Goal: Task Accomplishment & Management: Complete application form

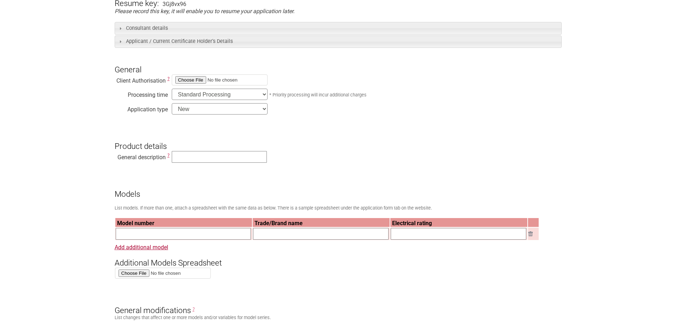
scroll to position [177, 0]
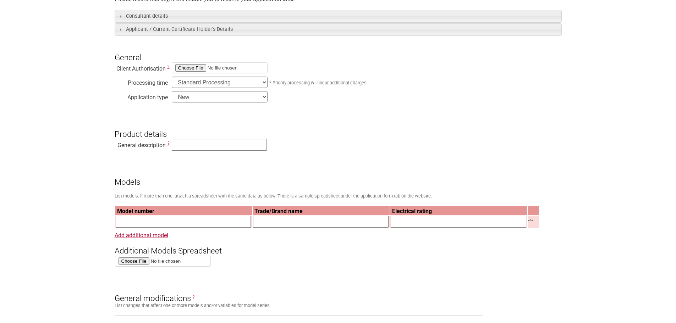
click at [183, 69] on input "file" at bounding box center [220, 67] width 96 height 11
click at [191, 70] on input "file" at bounding box center [220, 67] width 96 height 11
type input "C:\fakepath\Applicant-TC-and-Consultant-Authority-1_Signed.pdf"
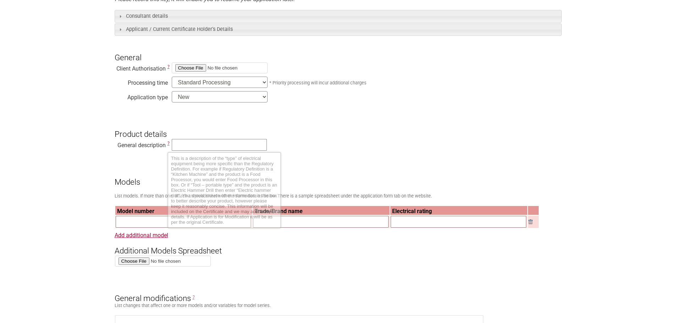
click at [169, 144] on span "?" at bounding box center [169, 143] width 2 height 5
click at [168, 146] on span "?" at bounding box center [169, 143] width 2 height 5
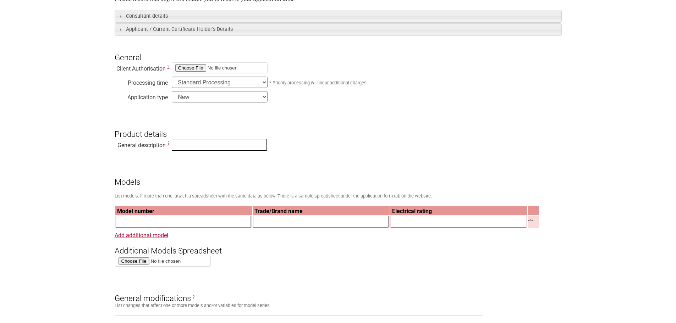
click at [187, 146] on input "text" at bounding box center [219, 145] width 95 height 12
paste input "Test item description.......................... : Bread Proofer Warming Box"
drag, startPoint x: 202, startPoint y: 145, endPoint x: 136, endPoint y: 137, distance: 66.5
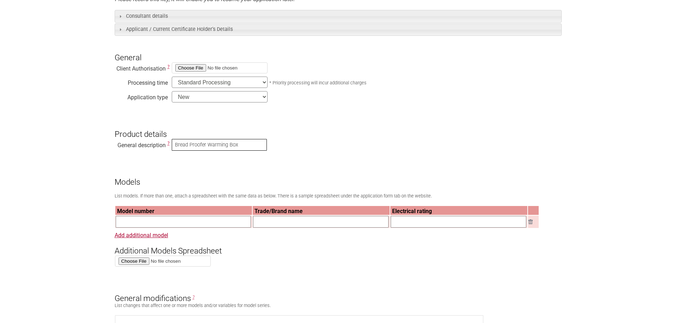
click at [213, 148] on input "Bread Proofer Warming Box" at bounding box center [219, 145] width 95 height 12
type input "Bread Proofer Warming Box"
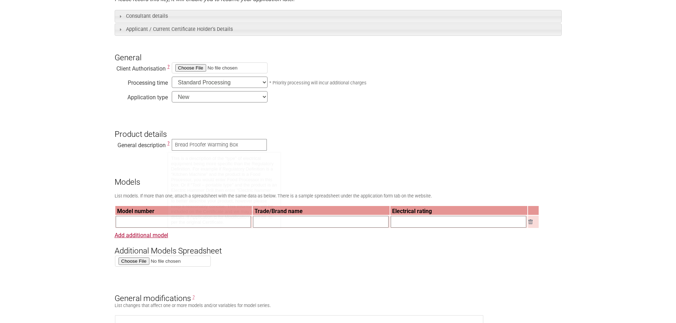
click at [168, 143] on span "?" at bounding box center [169, 143] width 2 height 5
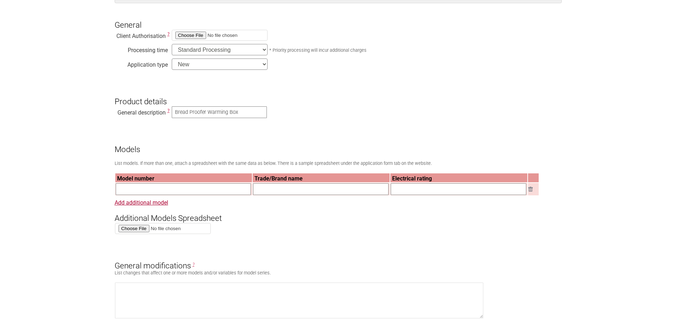
scroll to position [213, 0]
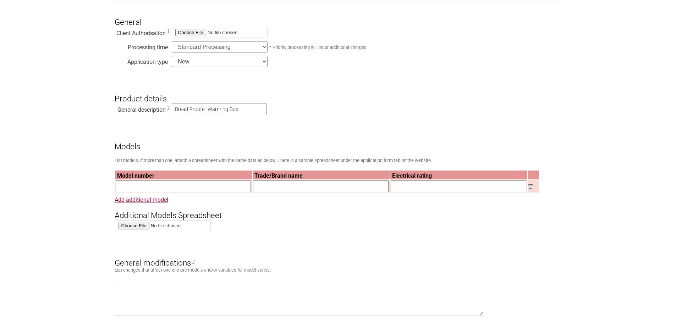
click at [127, 202] on link "Add additional model" at bounding box center [142, 200] width 54 height 7
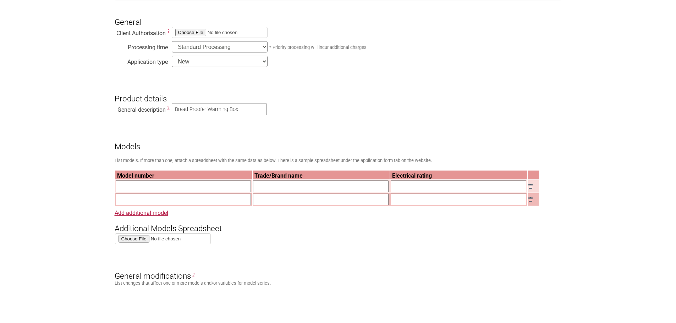
click at [531, 199] on img at bounding box center [531, 199] width 4 height 5
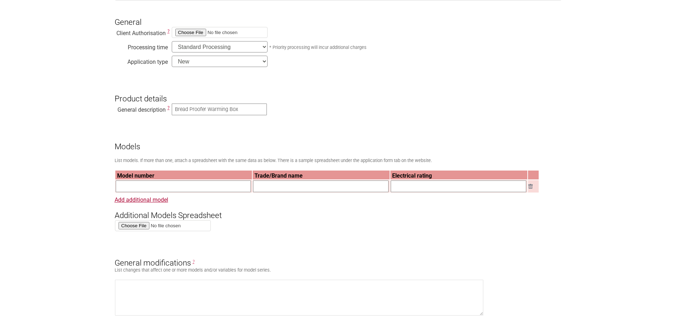
click at [143, 185] on input "text" at bounding box center [184, 187] width 136 height 12
paste input "THM001 40X33X25CM"
type input "THM001 40X33X25CM"
click at [266, 176] on th "Trade/Brand name" at bounding box center [321, 175] width 137 height 9
click at [444, 190] on input "text" at bounding box center [459, 187] width 136 height 12
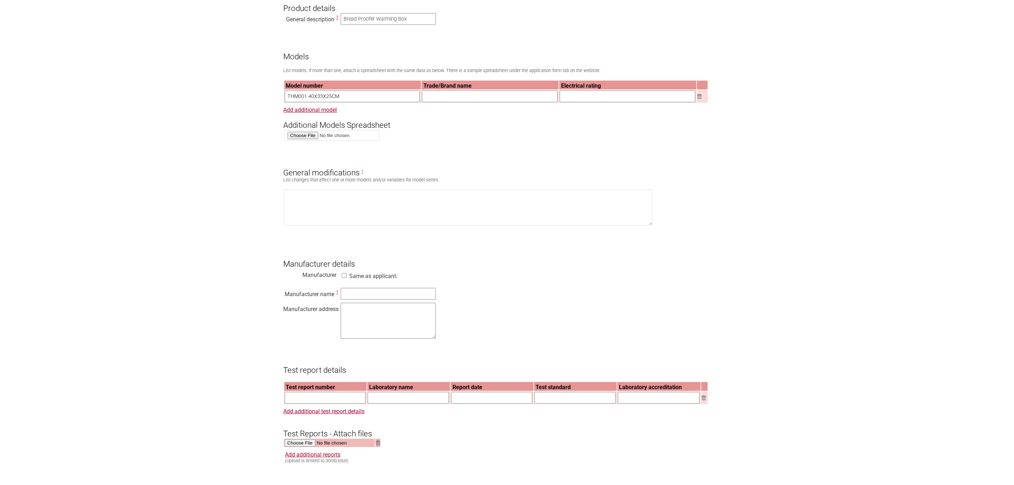
scroll to position [334, 0]
click at [461, 101] on input "text" at bounding box center [490, 97] width 136 height 12
paste input "RIVERSONG"
type input "RIVERSONG"
click at [586, 94] on input "text" at bounding box center [628, 97] width 136 height 12
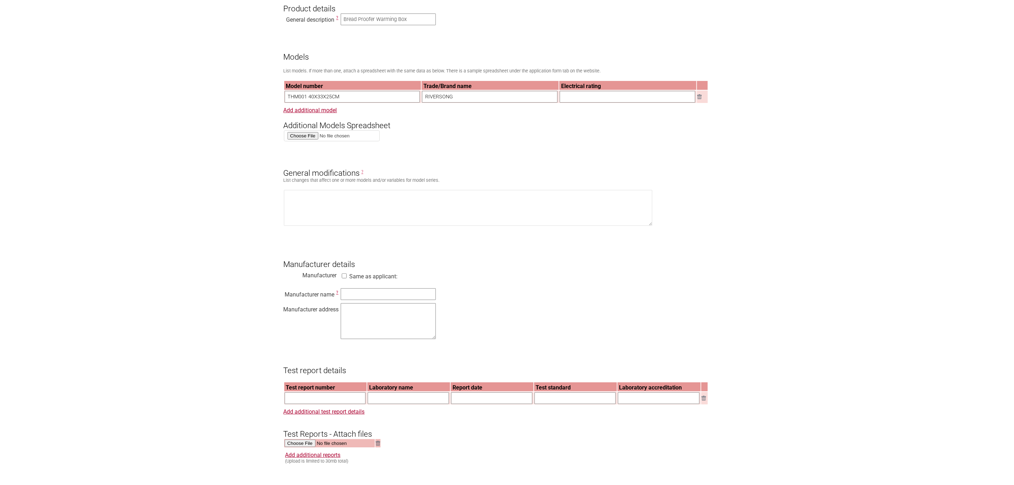
paste input "240VAC, 50Hz, 50W"
type input "240VAC, 50Hz, 50W"
click at [388, 209] on textarea at bounding box center [468, 208] width 369 height 36
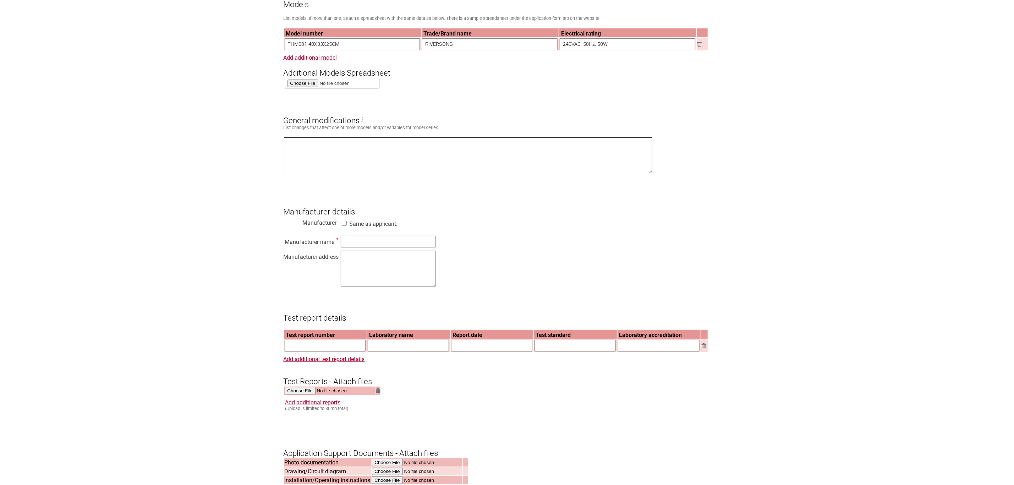
scroll to position [388, 0]
click at [350, 226] on label "Same as applicant:" at bounding box center [374, 223] width 48 height 7
click at [348, 225] on input "Same as applicant:" at bounding box center [344, 222] width 7 height 5
checkbox input "true"
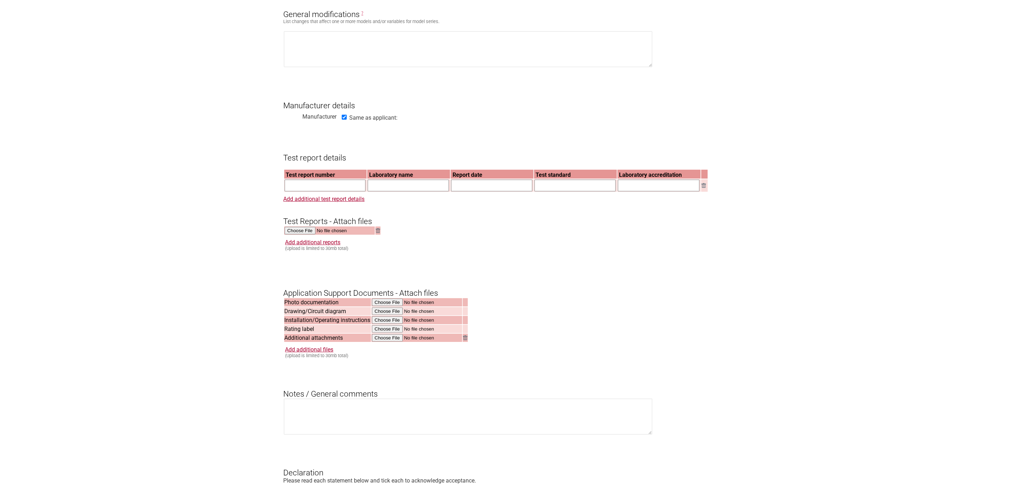
scroll to position [494, 0]
click at [313, 188] on input "text" at bounding box center [325, 185] width 81 height 12
paste input "Test report number Laboratory name Report date Test standard Laboratory accredi…"
type input "Test report number Laboratory name Report date Test standard Laboratory accredi…"
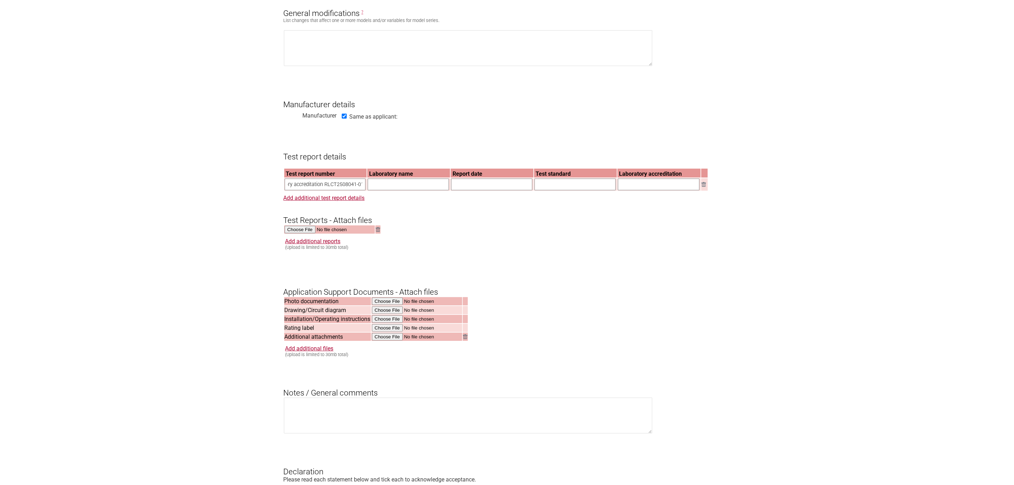
scroll to position [0, 0]
click at [415, 190] on input "text" at bounding box center [408, 185] width 81 height 12
paste input "Rhenish-Lab Certification & Testing (Shenzhen) Co., Ltd."
type input "Rhenish-Lab Certification & Testing (Shenzhen) Co., Ltd."
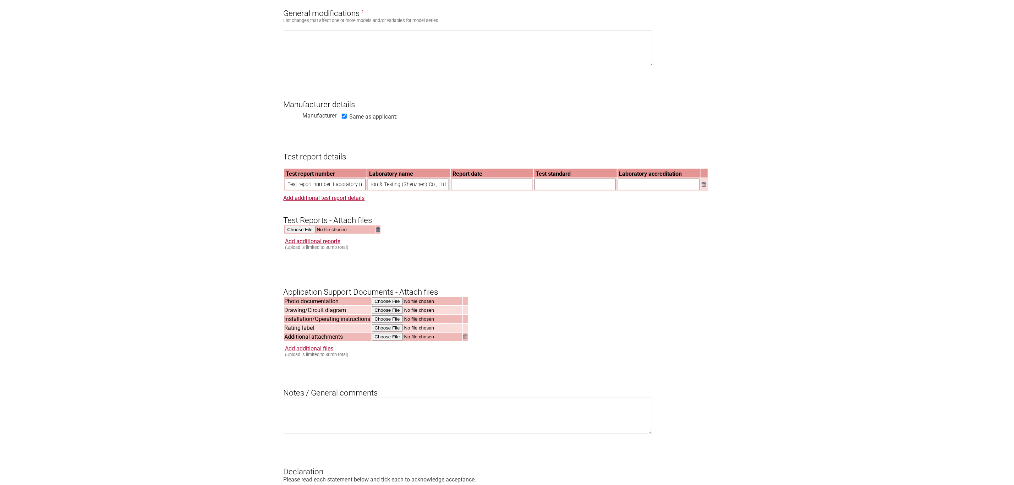
scroll to position [0, 0]
click at [472, 190] on input "text" at bounding box center [491, 185] width 81 height 12
paste input "[DATE]"
type input "[DATE]"
click at [553, 190] on input "text" at bounding box center [575, 185] width 81 height 12
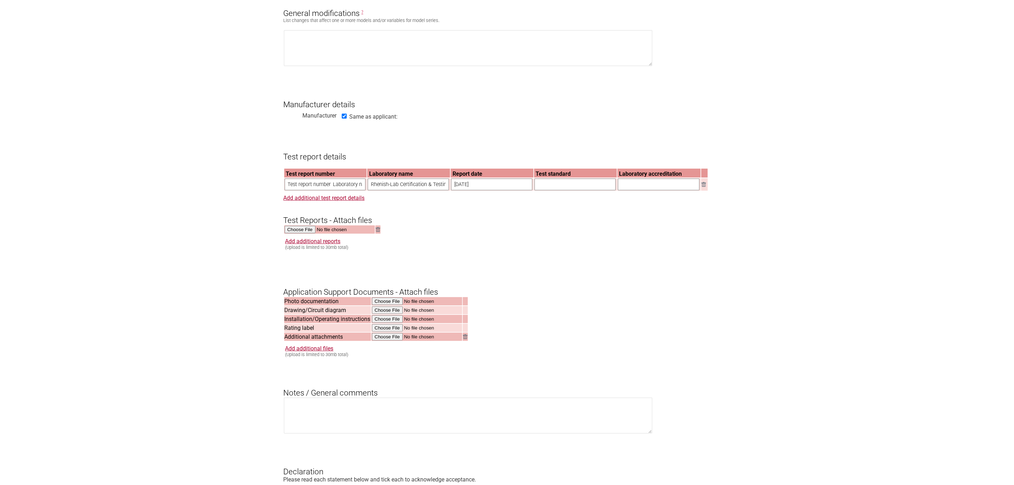
paste input "AS/NZS 60335.2.12:2018 and AS/NZS 60335.1:2020"
type input "AS/NZS 60335.2.12:2018 and AS/NZS 60335.1:2020"
click at [667, 190] on input "text" at bounding box center [659, 185] width 82 height 12
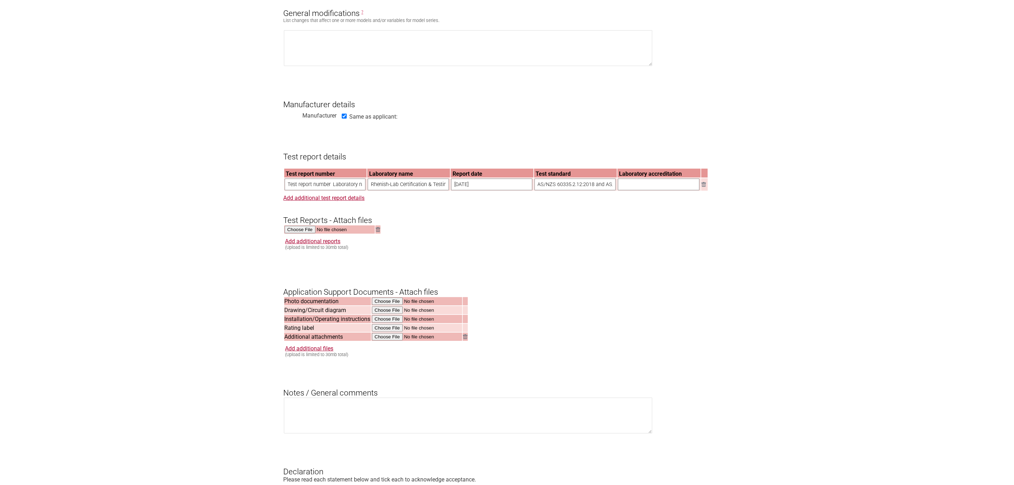
paste input "CNAS L16726"
type input "CNAS L16726"
click at [309, 234] on input "file" at bounding box center [330, 230] width 91 height 8
type input "C:\fakepath\RLCT2508041-01 Bread Proofer Warming Box ASNZS 60335.2.12 (1111的)_已…"
click at [322, 243] on link "Add additional reports" at bounding box center [312, 241] width 55 height 7
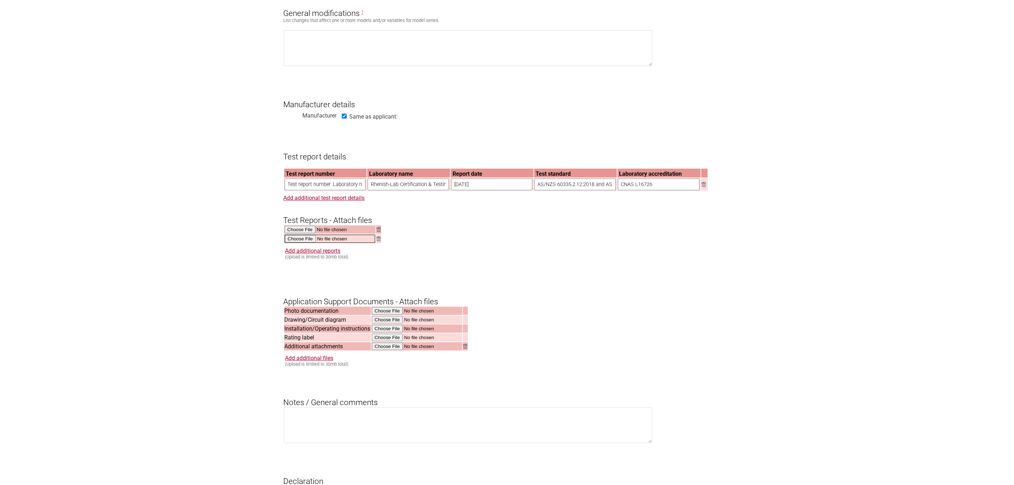
click at [299, 243] on input "file" at bounding box center [330, 239] width 91 height 8
type input "C:\fakepath\RLCT2508041-01R1 Bread Proofer Warming Box ASNZS 60335.2.12 (1111的)…"
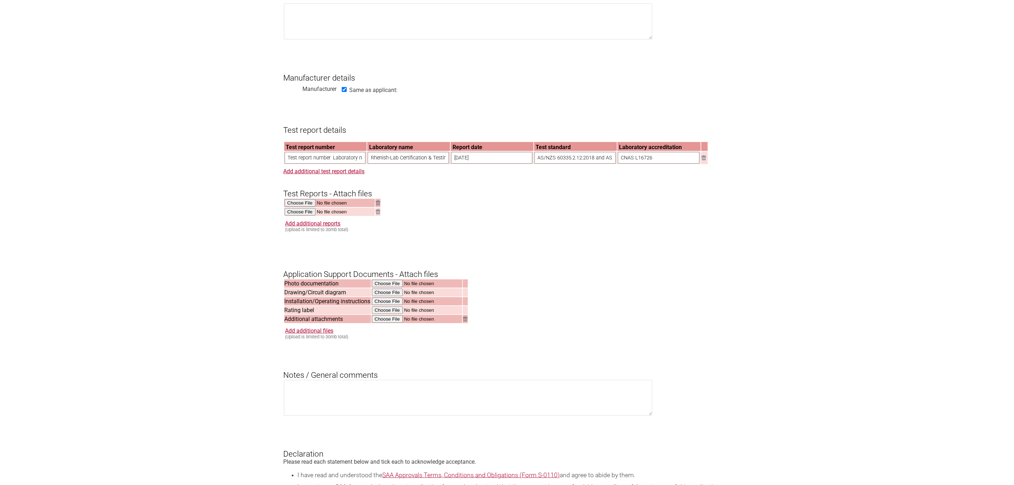
scroll to position [494, 0]
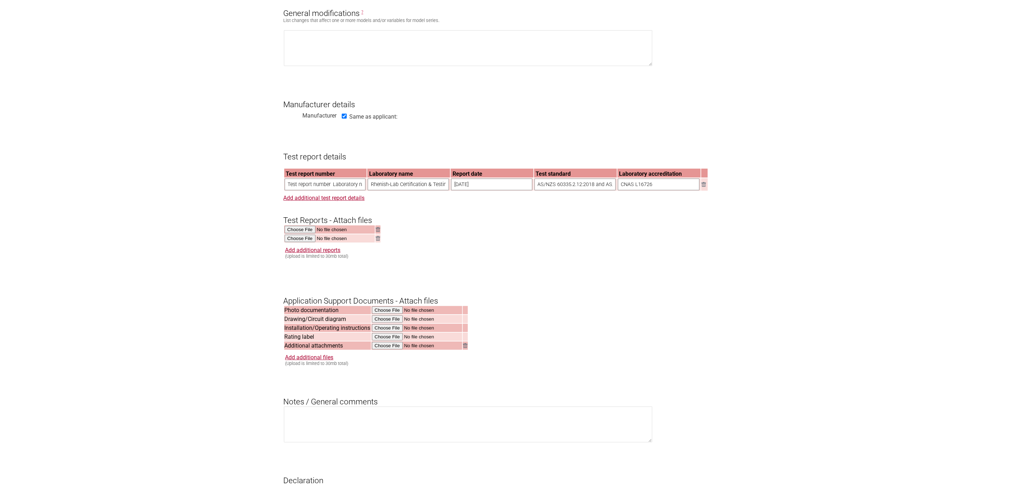
click at [323, 257] on small "(Upload is limited to 30mb total)" at bounding box center [316, 255] width 63 height 5
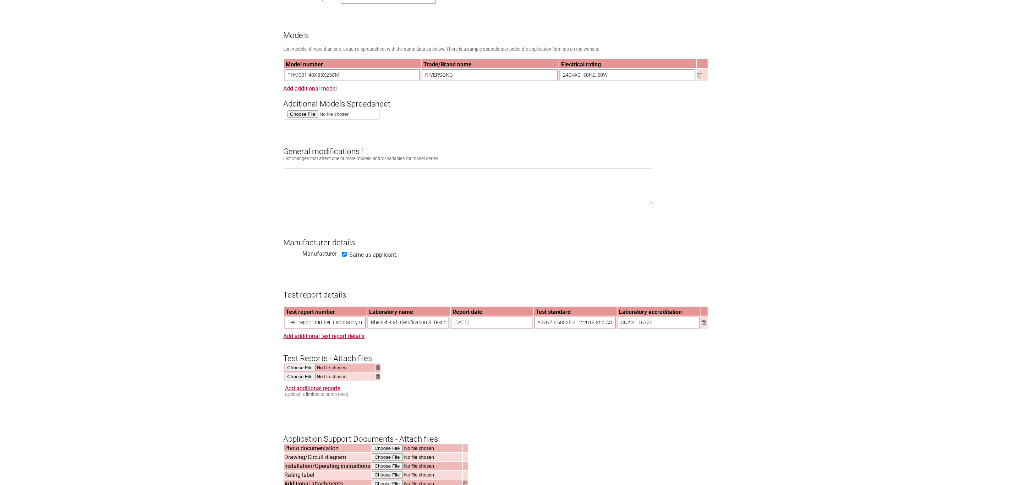
scroll to position [334, 0]
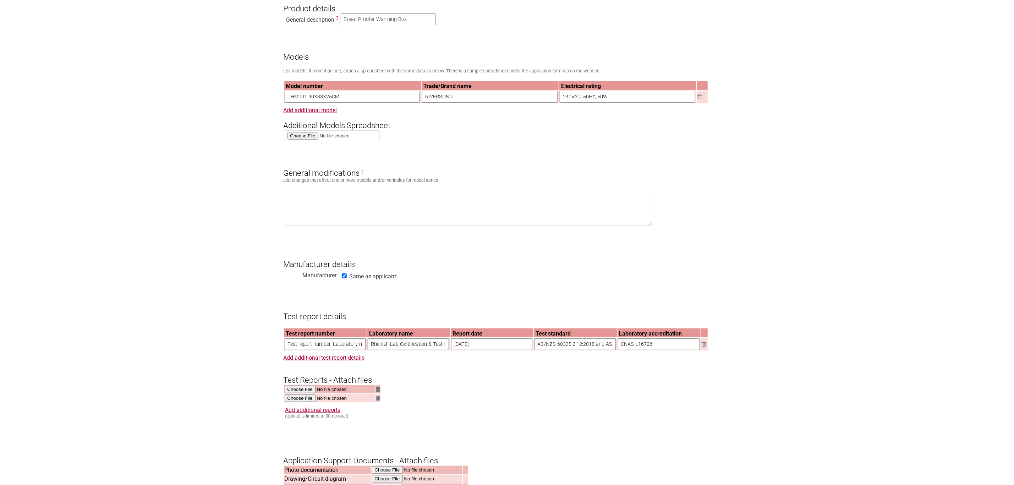
click at [296, 140] on input "file" at bounding box center [332, 135] width 96 height 11
type input "C:\fakepath\Additional-models-template-V2.xlsx"
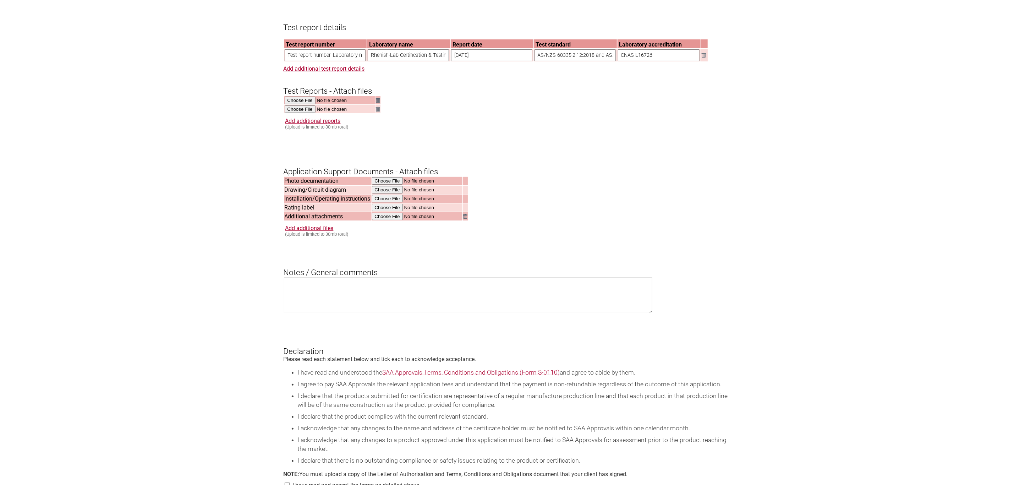
scroll to position [654, 0]
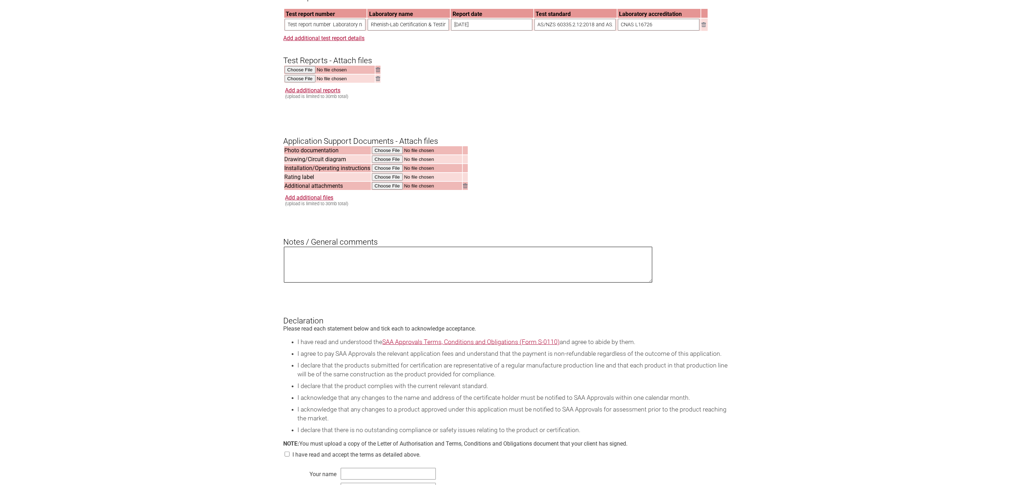
click at [356, 269] on textarea at bounding box center [468, 265] width 369 height 36
paste textarea "Product family of Bread Proofer Warming Boxes (models THM001–THM006) under bran…"
type textarea "Product family of Bread Proofer Warming Boxes (models THM001–THM006) under bran…"
click at [380, 153] on input "file" at bounding box center [417, 151] width 91 height 8
type input "C:\fakepath\Photo Documentation.pdf"
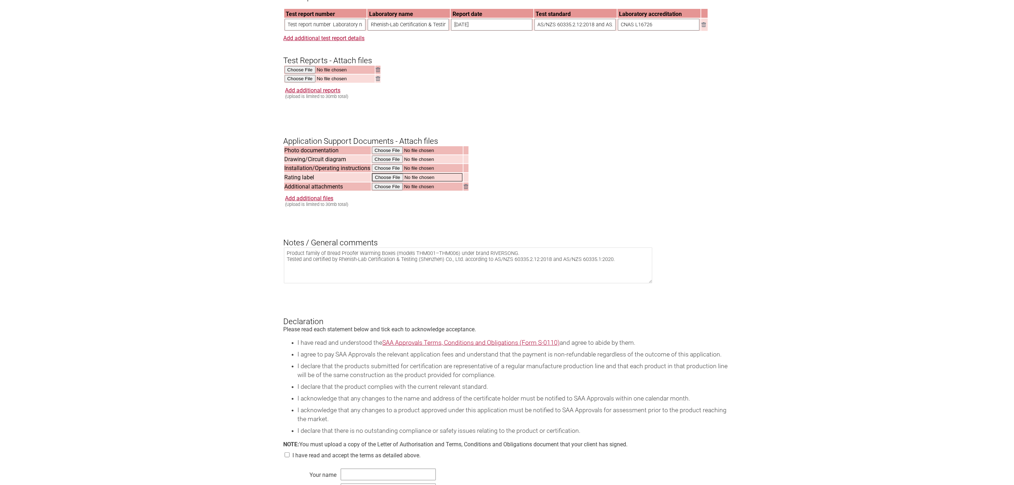
click at [392, 179] on input "file" at bounding box center [417, 177] width 91 height 8
type input "C:\fakepath\Rating Label.pdf"
drag, startPoint x: 343, startPoint y: 163, endPoint x: 357, endPoint y: 168, distance: 14.9
click at [357, 168] on tbody "Additional attachments Photo documentation Drawing/Circuit diagram Installation…" at bounding box center [376, 168] width 184 height 44
click at [347, 162] on td "Drawing/Circuit diagram" at bounding box center [327, 159] width 87 height 8
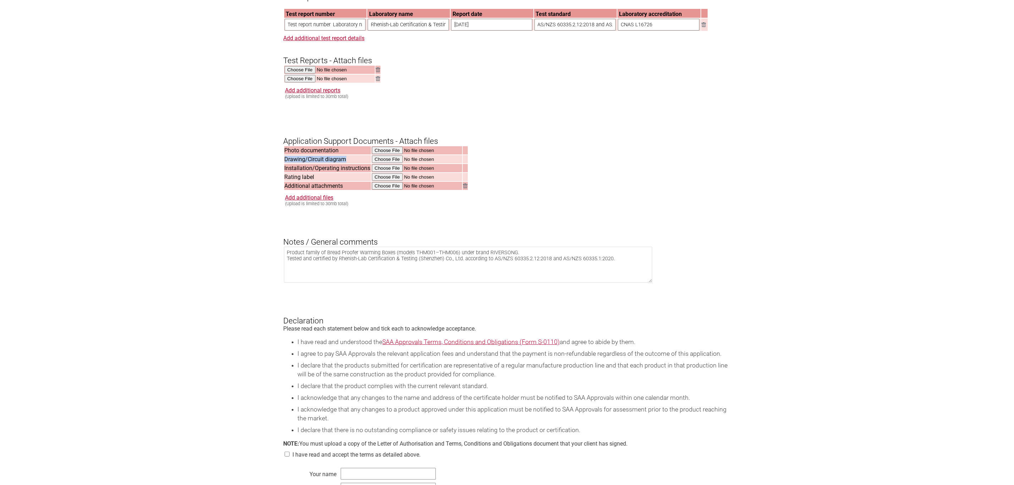
drag, startPoint x: 350, startPoint y: 161, endPoint x: 284, endPoint y: 166, distance: 65.5
click at [284, 163] on td "Drawing/Circuit diagram" at bounding box center [327, 159] width 87 height 8
copy td "Drawing/Circuit diagram"
click at [302, 170] on td "Installation/Operating instructions" at bounding box center [327, 168] width 87 height 8
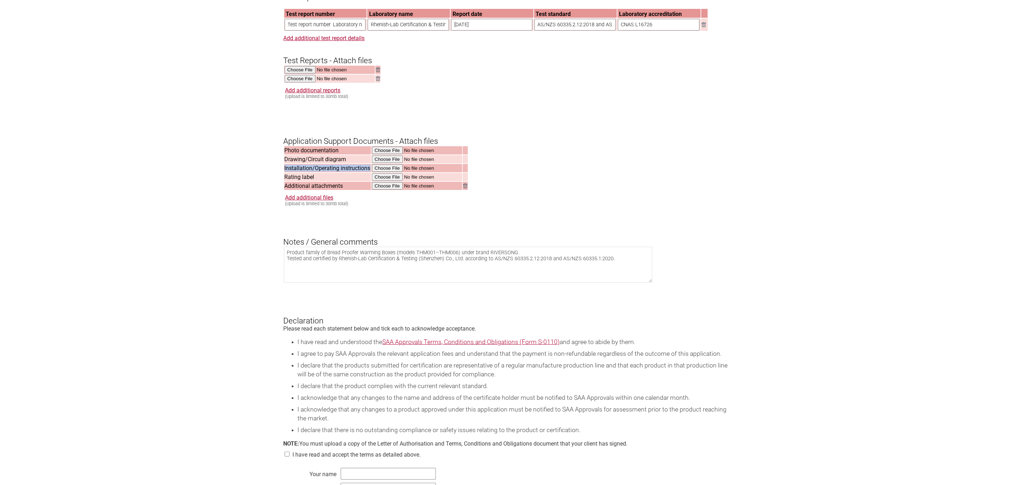
click at [302, 170] on td "Installation/Operating instructions" at bounding box center [327, 168] width 87 height 8
copy tr "Installation/Operating instructions"
click at [330, 190] on td "Additional attachments" at bounding box center [327, 186] width 87 height 8
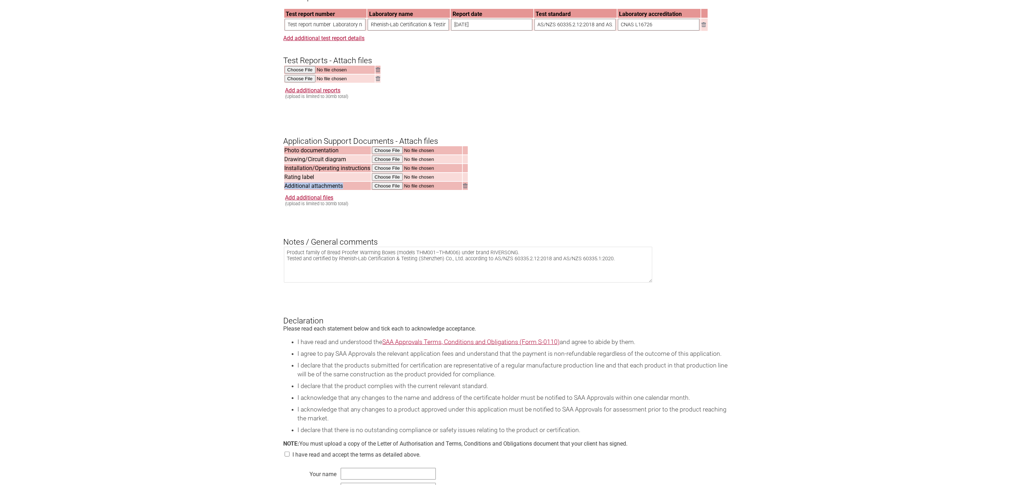
copy tr "Additional attachments"
click at [322, 163] on td "Drawing/Circuit diagram" at bounding box center [327, 159] width 87 height 8
copy tr "Drawing/Circuit diagram"
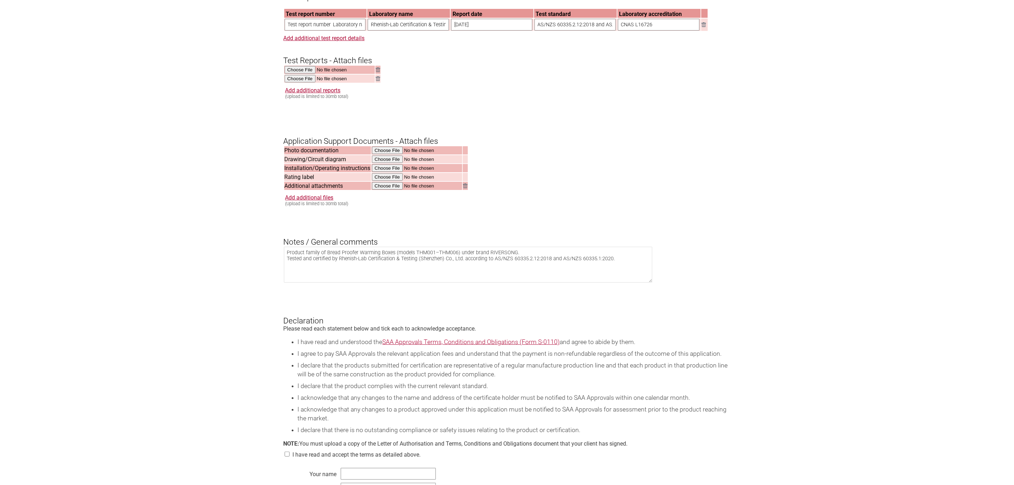
click at [326, 172] on td "Installation/Operating instructions" at bounding box center [327, 168] width 87 height 8
copy tr "Installation/Operating instructions"
click at [324, 190] on td "Additional attachments" at bounding box center [327, 186] width 87 height 8
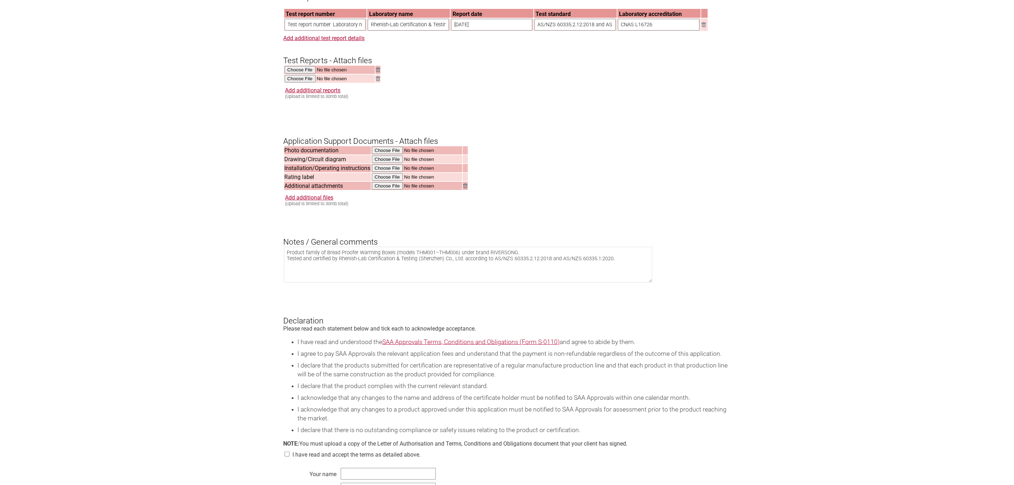
click at [324, 190] on td "Additional attachments" at bounding box center [327, 186] width 87 height 8
copy tr "Additional attachments"
drag, startPoint x: 664, startPoint y: 225, endPoint x: 669, endPoint y: 305, distance: 80.0
click at [664, 225] on form "Resume key: 3Gj8vx96 Please record this key, it will enable you to resume your …" at bounding box center [507, 23] width 447 height 998
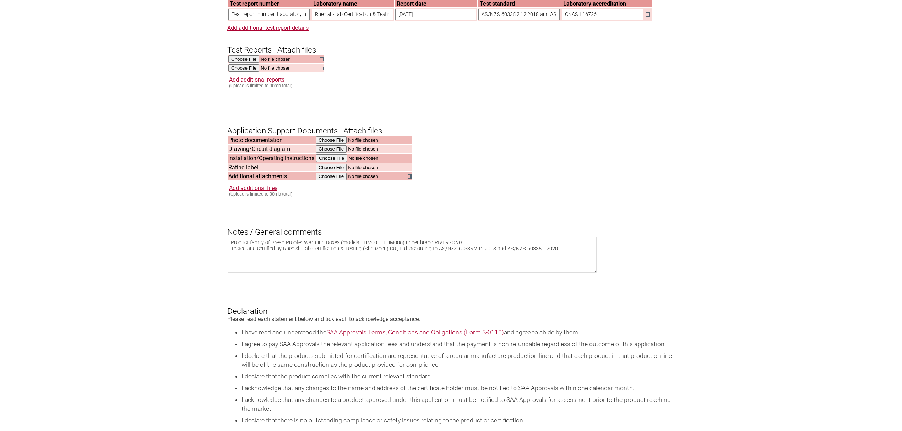
click at [324, 154] on input "file" at bounding box center [361, 158] width 91 height 8
type input "C:\fakepath\Installation_Use_Information_THM001.pdf"
drag, startPoint x: 294, startPoint y: 148, endPoint x: 251, endPoint y: 148, distance: 43.7
click at [251, 148] on td "Drawing/Circuit diagram" at bounding box center [271, 149] width 87 height 8
click at [330, 148] on input "file" at bounding box center [361, 149] width 91 height 8
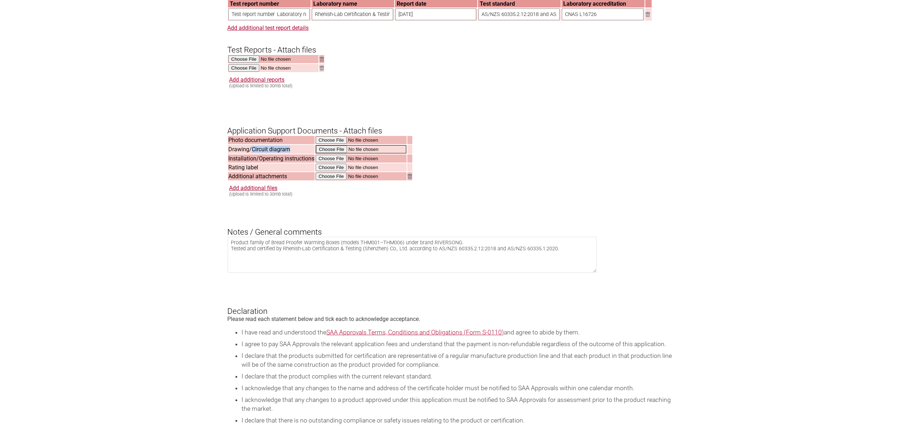
type input "C:\fakepath\Internal_Wiring_PCB_View_THM001.pdf"
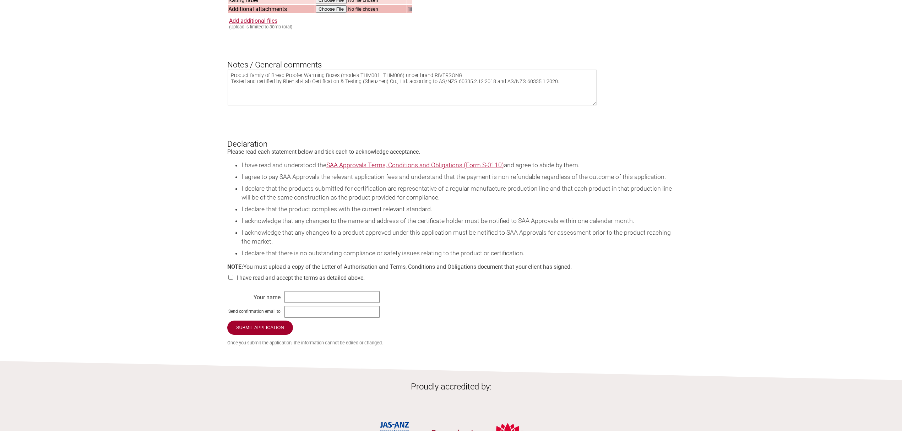
scroll to position [843, 0]
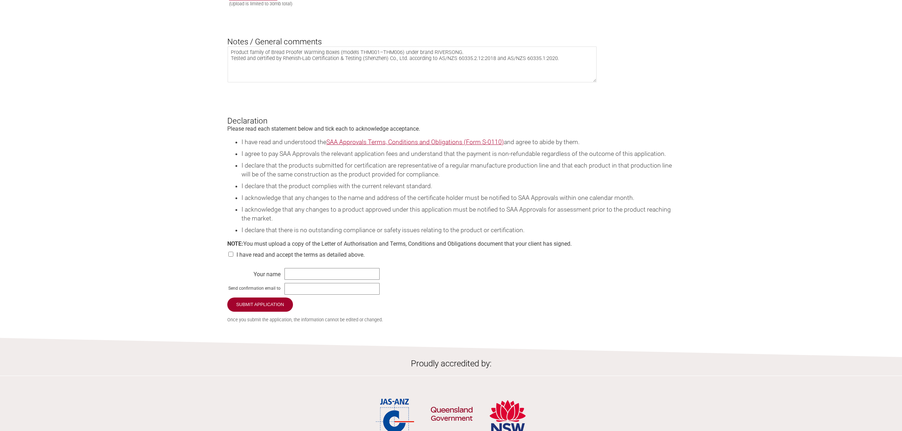
click at [325, 251] on div "I have read and accept the terms as detailed above." at bounding box center [450, 254] width 447 height 14
click at [235, 248] on div "I have read and accept the terms as detailed above." at bounding box center [450, 254] width 447 height 14
click at [230, 252] on input "checkbox" at bounding box center [230, 254] width 7 height 5
checkbox input "true"
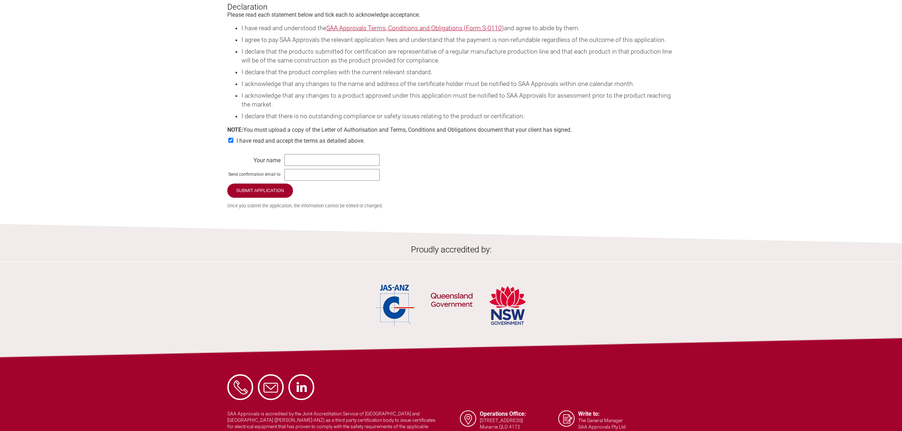
scroll to position [956, 0]
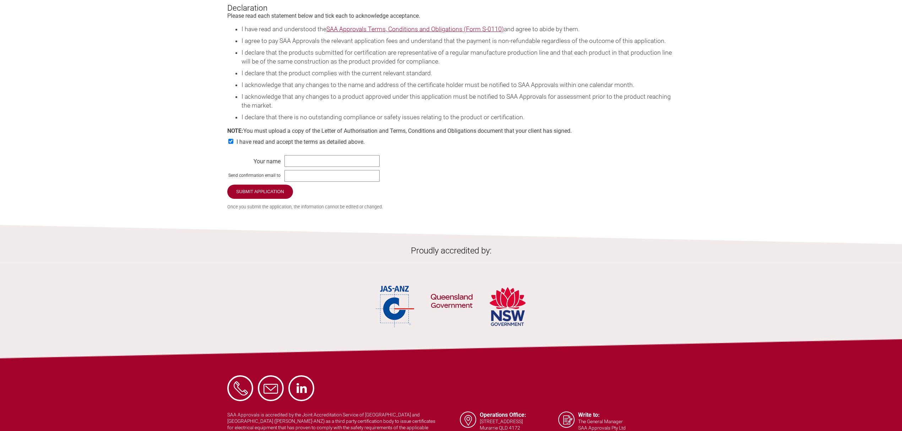
drag, startPoint x: 304, startPoint y: 147, endPoint x: 302, endPoint y: 155, distance: 8.4
click at [301, 156] on input "text" at bounding box center [331, 161] width 95 height 12
type input "[PERSON_NAME] for [PERSON_NAME]"
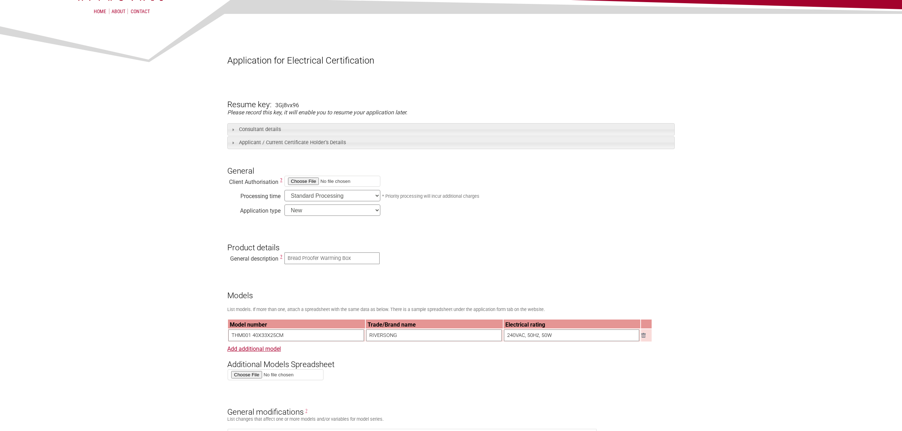
scroll to position [94, 0]
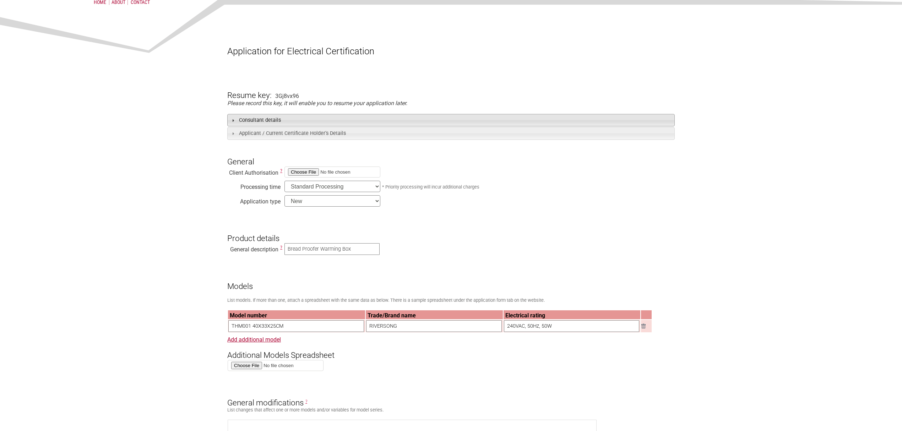
type input "[EMAIL_ADDRESS][DOMAIN_NAME]"
click at [236, 121] on span at bounding box center [233, 120] width 6 height 6
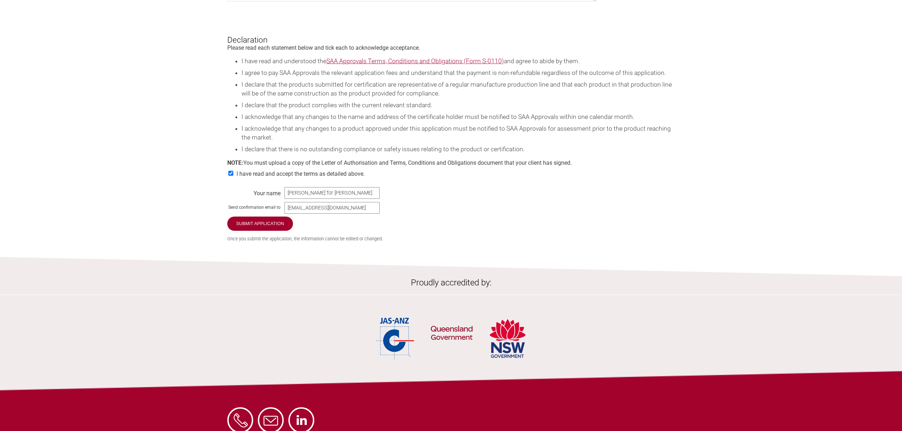
scroll to position [1153, 0]
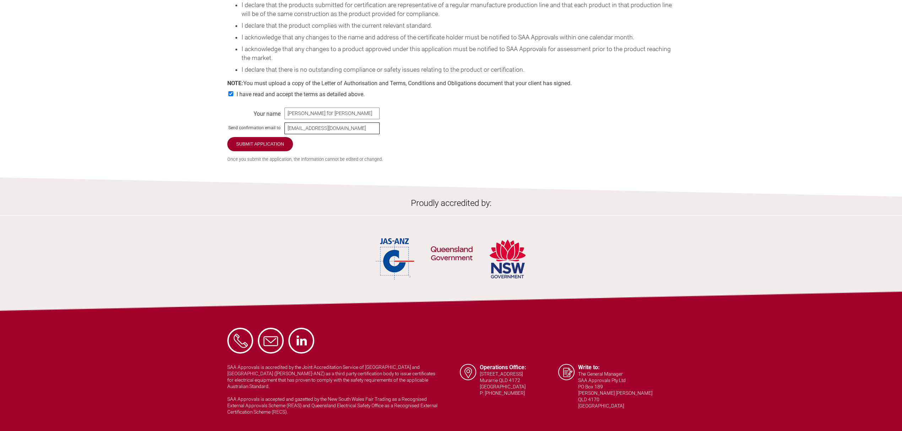
click at [338, 124] on input "[EMAIL_ADDRESS][DOMAIN_NAME]" at bounding box center [331, 128] width 95 height 12
click at [378, 126] on input "[EMAIL_ADDRESS][DOMAIN_NAME]" at bounding box center [331, 128] width 95 height 12
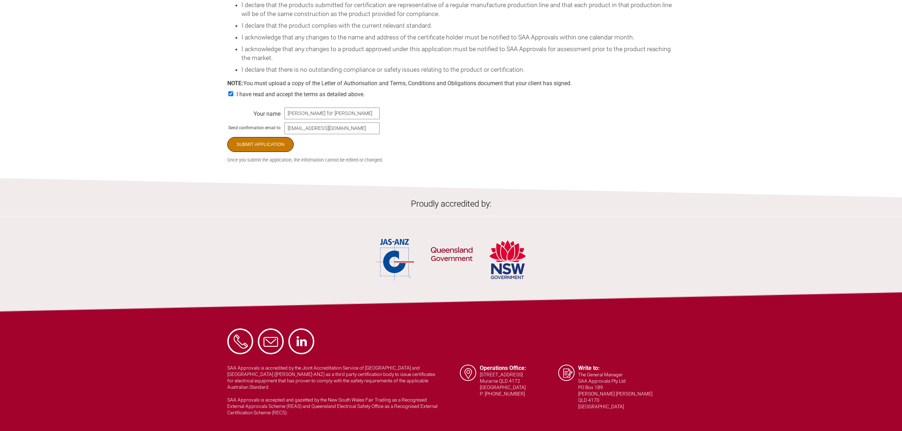
click at [272, 145] on input "Submit Application" at bounding box center [260, 144] width 66 height 15
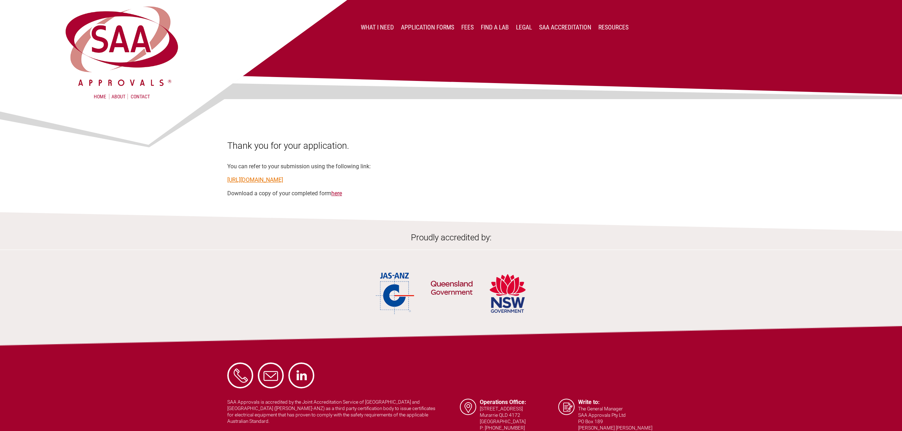
click at [283, 177] on link "https://applications.saaapprovals.com.au/application/?ro&key=3Gj8vx96" at bounding box center [255, 179] width 56 height 7
